Goal: Task Accomplishment & Management: Complete application form

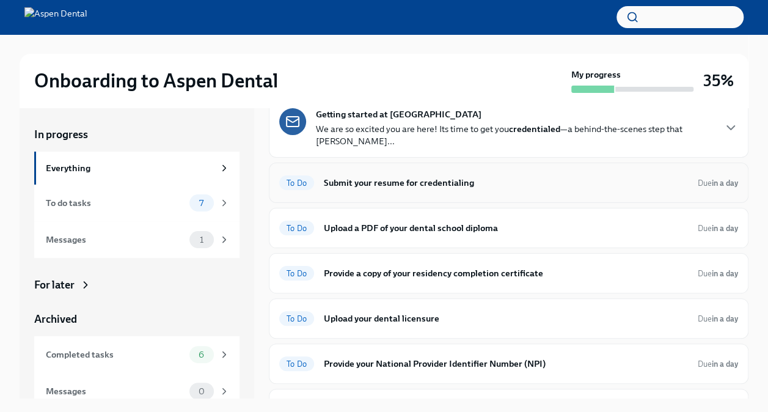
scroll to position [15, 0]
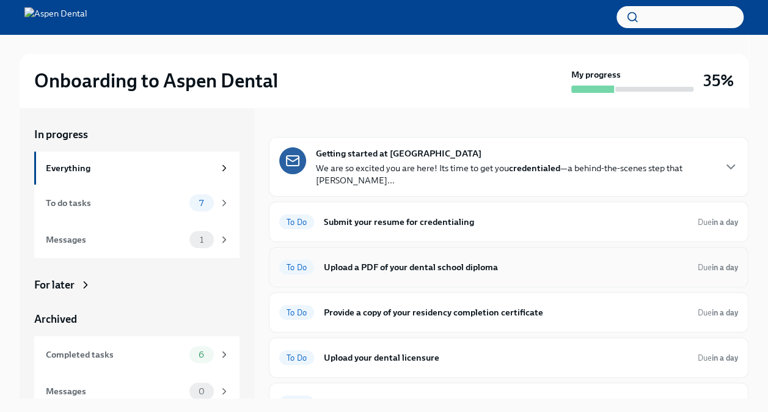
click at [296, 267] on span "To Do" at bounding box center [296, 267] width 35 height 9
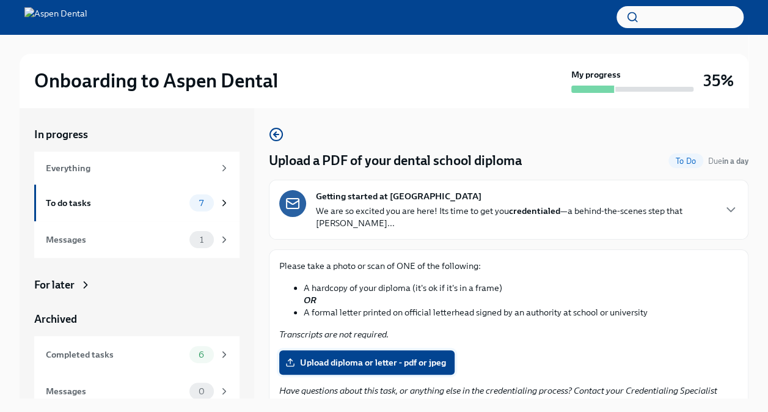
drag, startPoint x: 438, startPoint y: 318, endPoint x: 366, endPoint y: 362, distance: 84.3
click at [366, 362] on span "Upload diploma or letter - pdf or jpeg" at bounding box center [367, 362] width 158 height 12
click at [0, 0] on input "Upload diploma or letter - pdf or jpeg" at bounding box center [0, 0] width 0 height 0
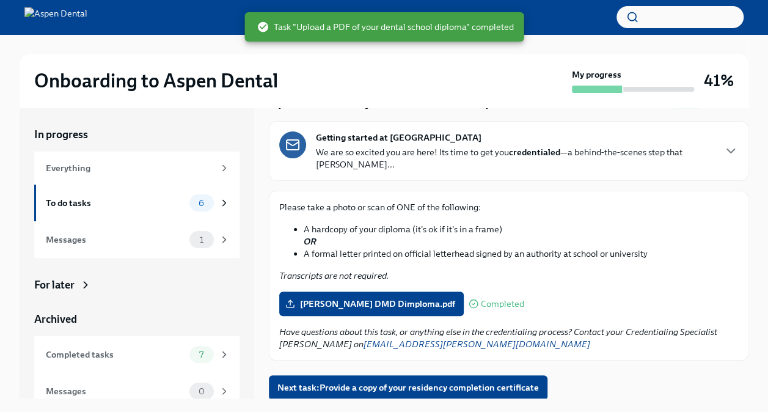
scroll to position [59, 0]
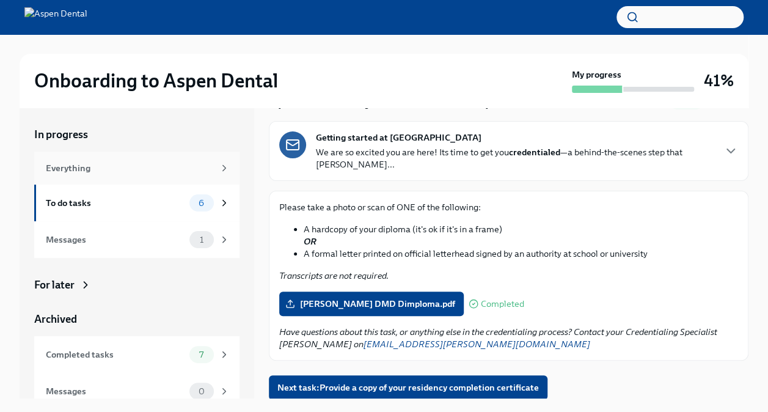
click at [140, 167] on div "Everything" at bounding box center [130, 167] width 168 height 13
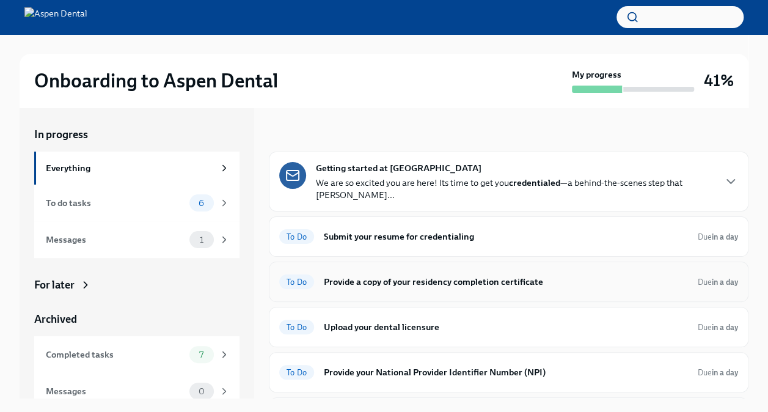
click at [373, 281] on h6 "Provide a copy of your residency completion certificate" at bounding box center [506, 281] width 364 height 13
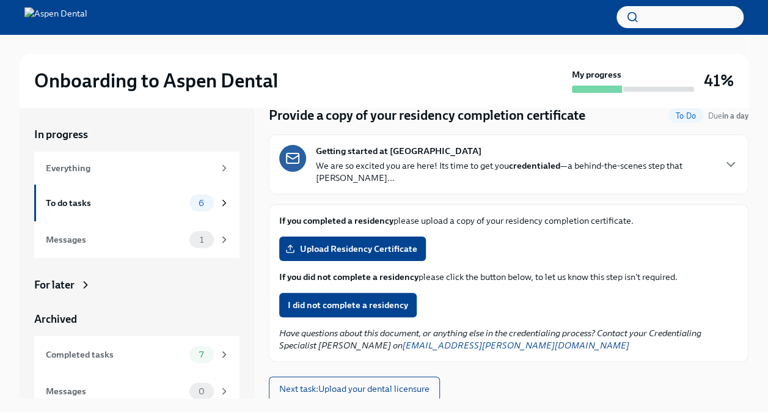
scroll to position [46, 0]
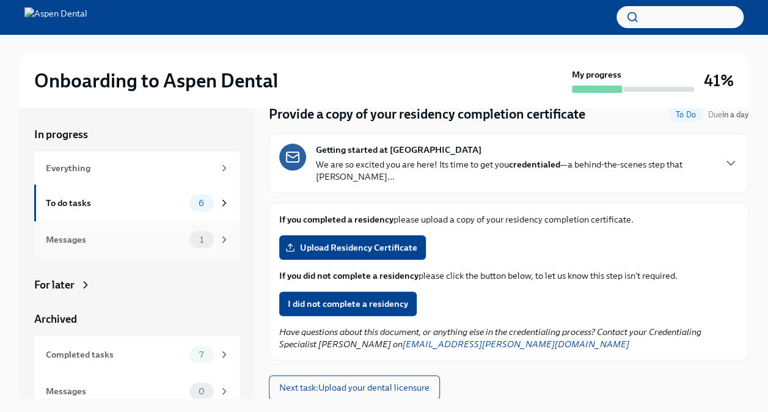
click at [115, 243] on div "Messages" at bounding box center [115, 239] width 139 height 13
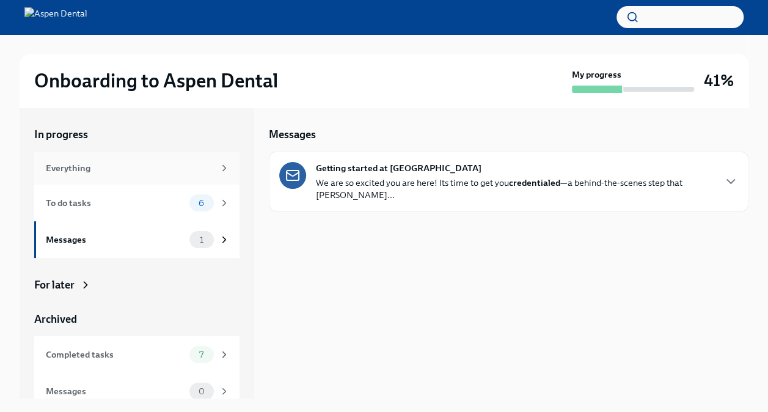
click at [139, 159] on div "Everything" at bounding box center [136, 168] width 205 height 33
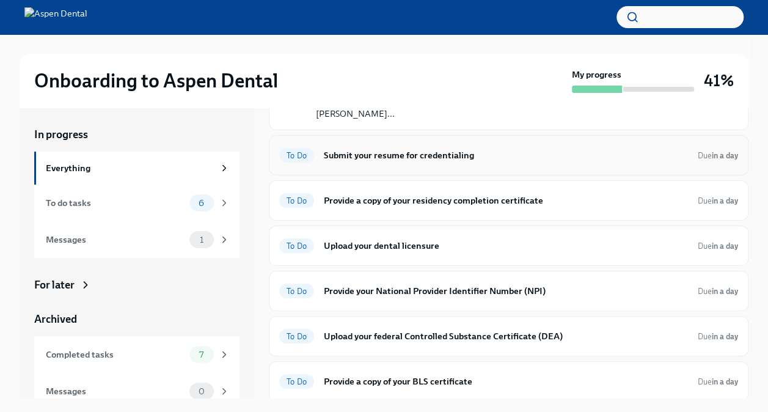
scroll to position [8, 0]
